Goal: Navigation & Orientation: Find specific page/section

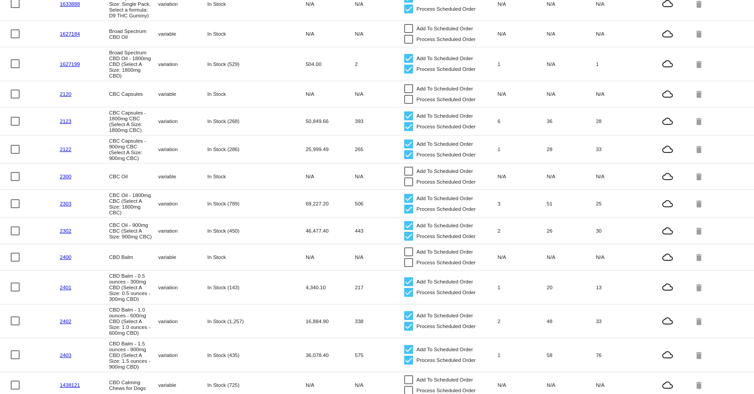
scroll to position [326, 0]
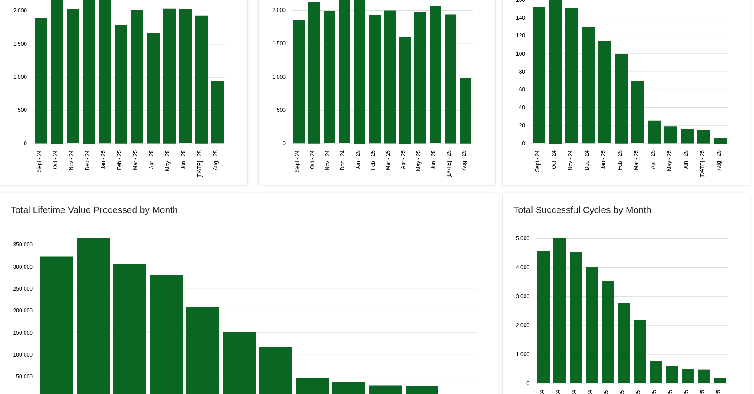
scroll to position [954, 0]
